Goal: Find specific page/section: Find specific page/section

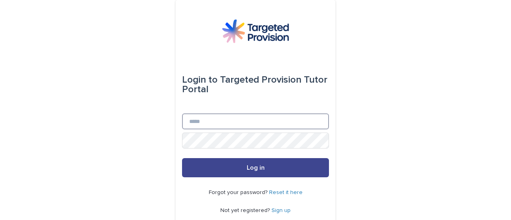
type input "**********"
click at [252, 173] on button "Log in" at bounding box center [255, 167] width 147 height 19
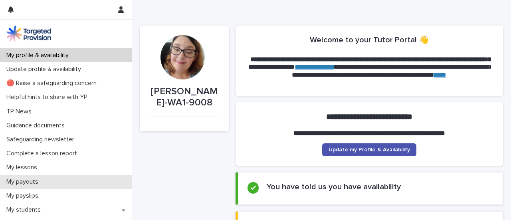
click at [32, 184] on p "My payouts" at bounding box center [24, 182] width 42 height 8
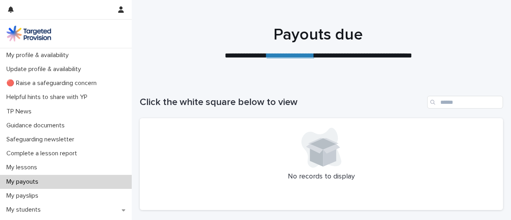
click at [37, 182] on p "My payouts" at bounding box center [24, 182] width 42 height 8
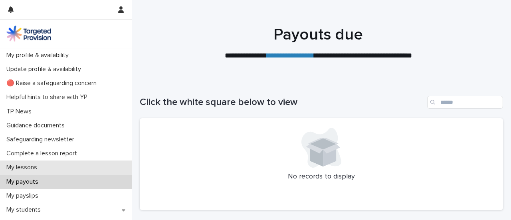
click at [45, 163] on div "My lessons" at bounding box center [66, 168] width 132 height 14
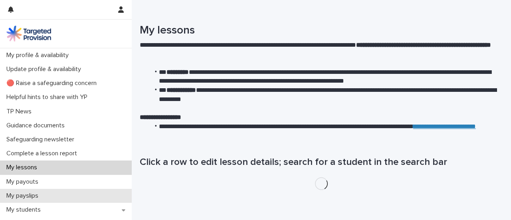
click at [31, 196] on p "My payslips" at bounding box center [24, 196] width 42 height 8
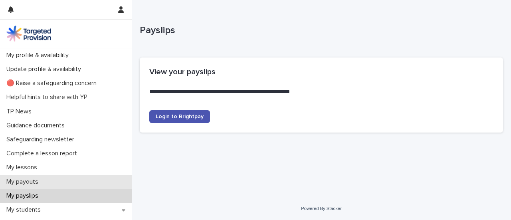
click at [40, 180] on p "My payouts" at bounding box center [24, 182] width 42 height 8
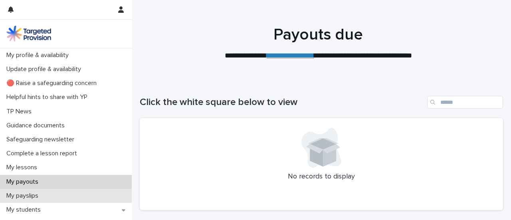
click at [77, 198] on div "My payslips" at bounding box center [66, 196] width 132 height 14
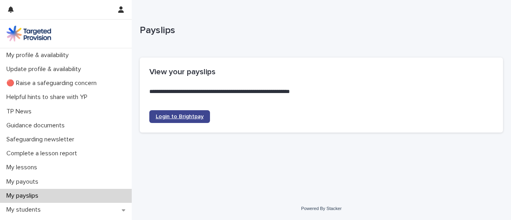
click at [189, 117] on span "Login to Brightpay" at bounding box center [180, 117] width 48 height 6
